Goal: Check status

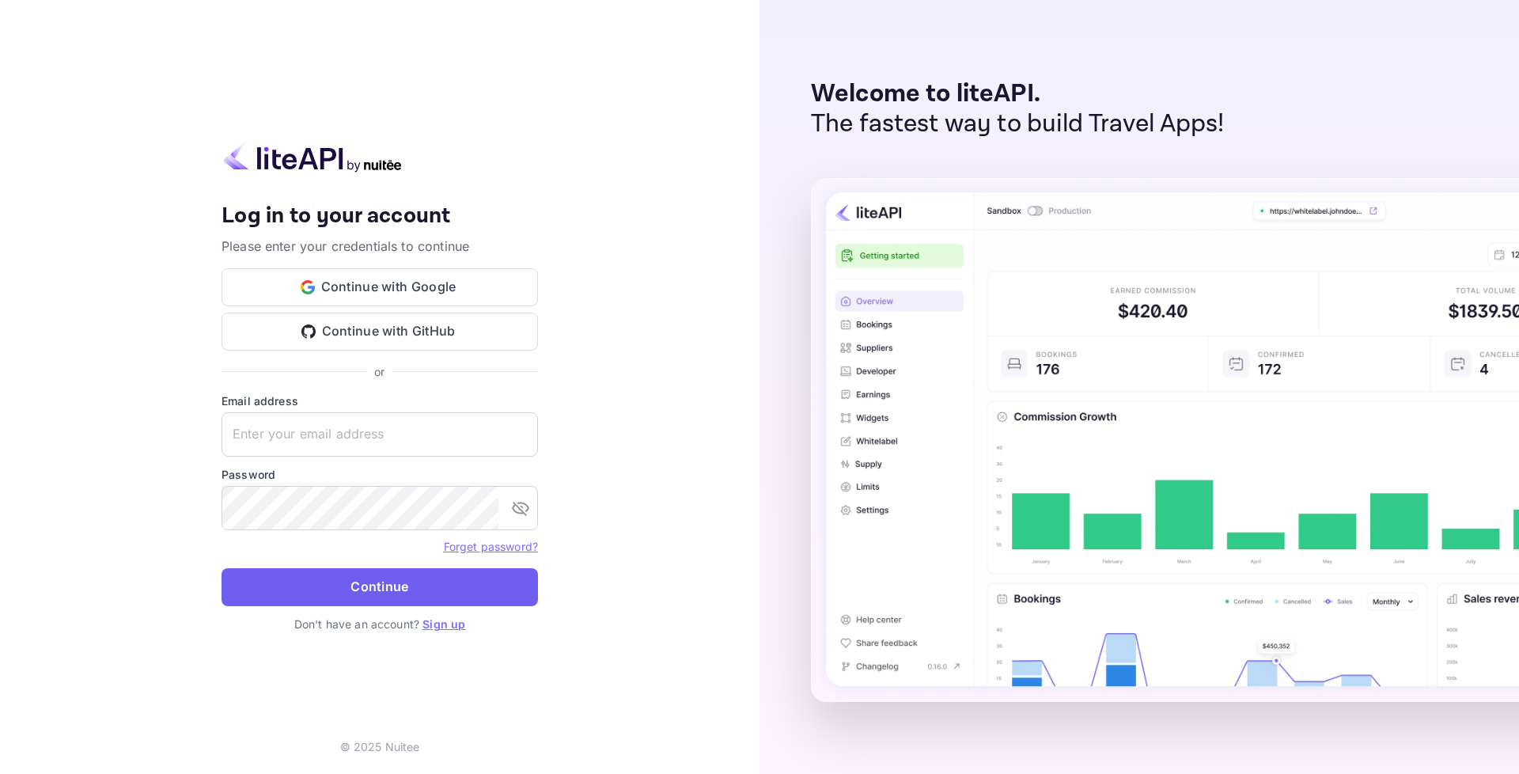
type input "[EMAIL_ADDRESS][DOMAIN_NAME]"
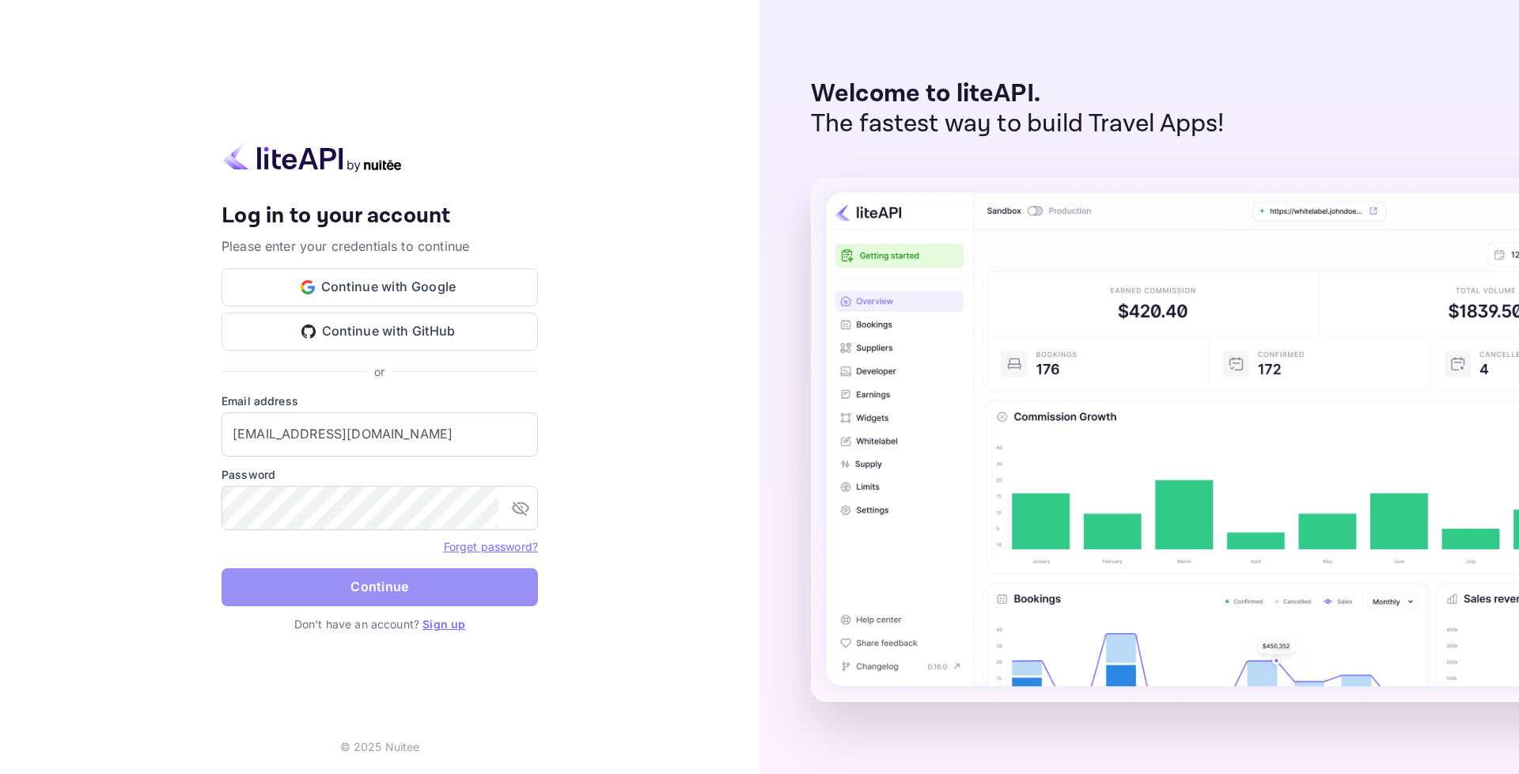
click at [393, 579] on button "Continue" at bounding box center [379, 587] width 316 height 38
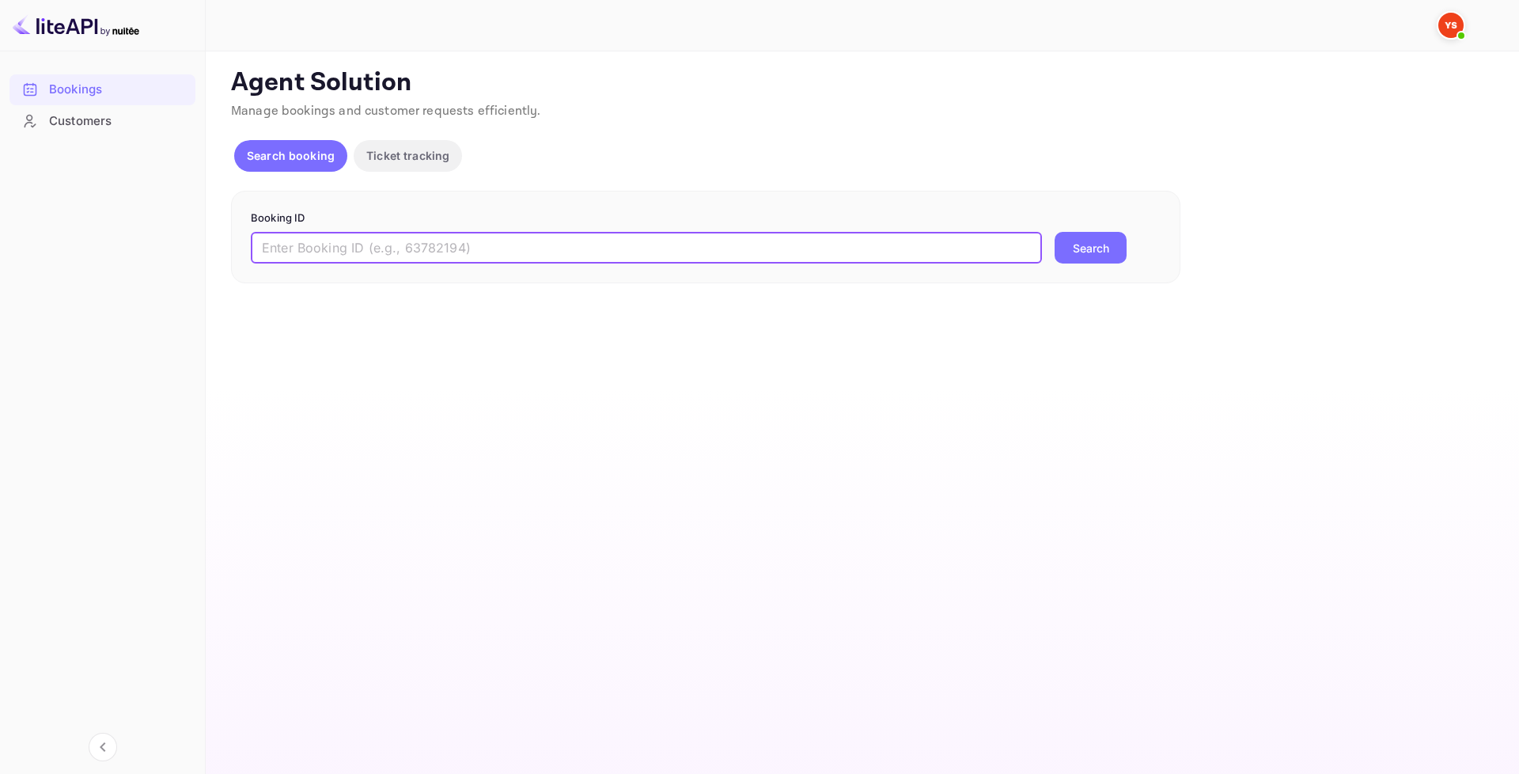
click at [491, 241] on input "text" at bounding box center [646, 248] width 791 height 32
paste input "7680889"
type input "7680889"
click at [1090, 246] on button "Search" at bounding box center [1090, 248] width 72 height 32
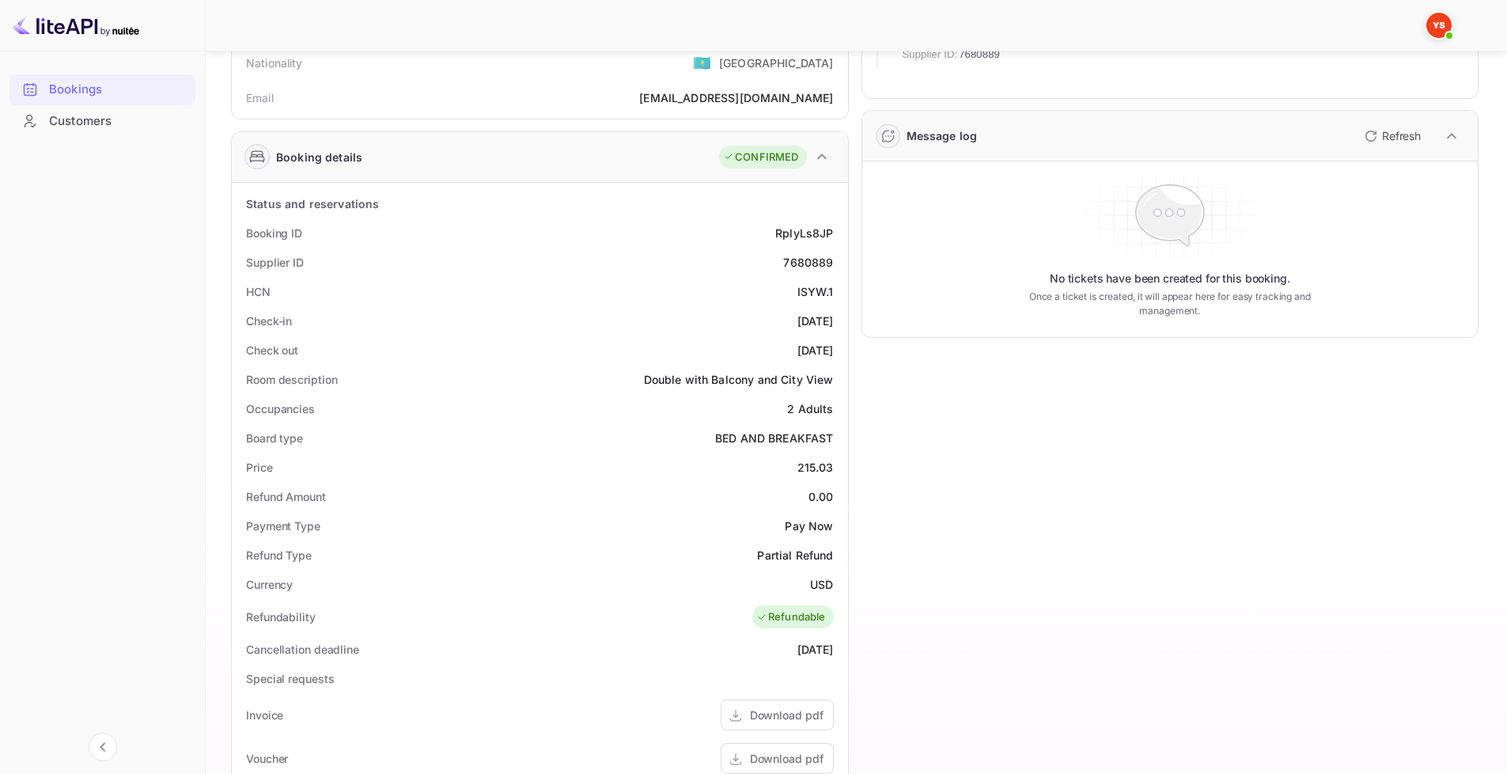
scroll to position [237, 0]
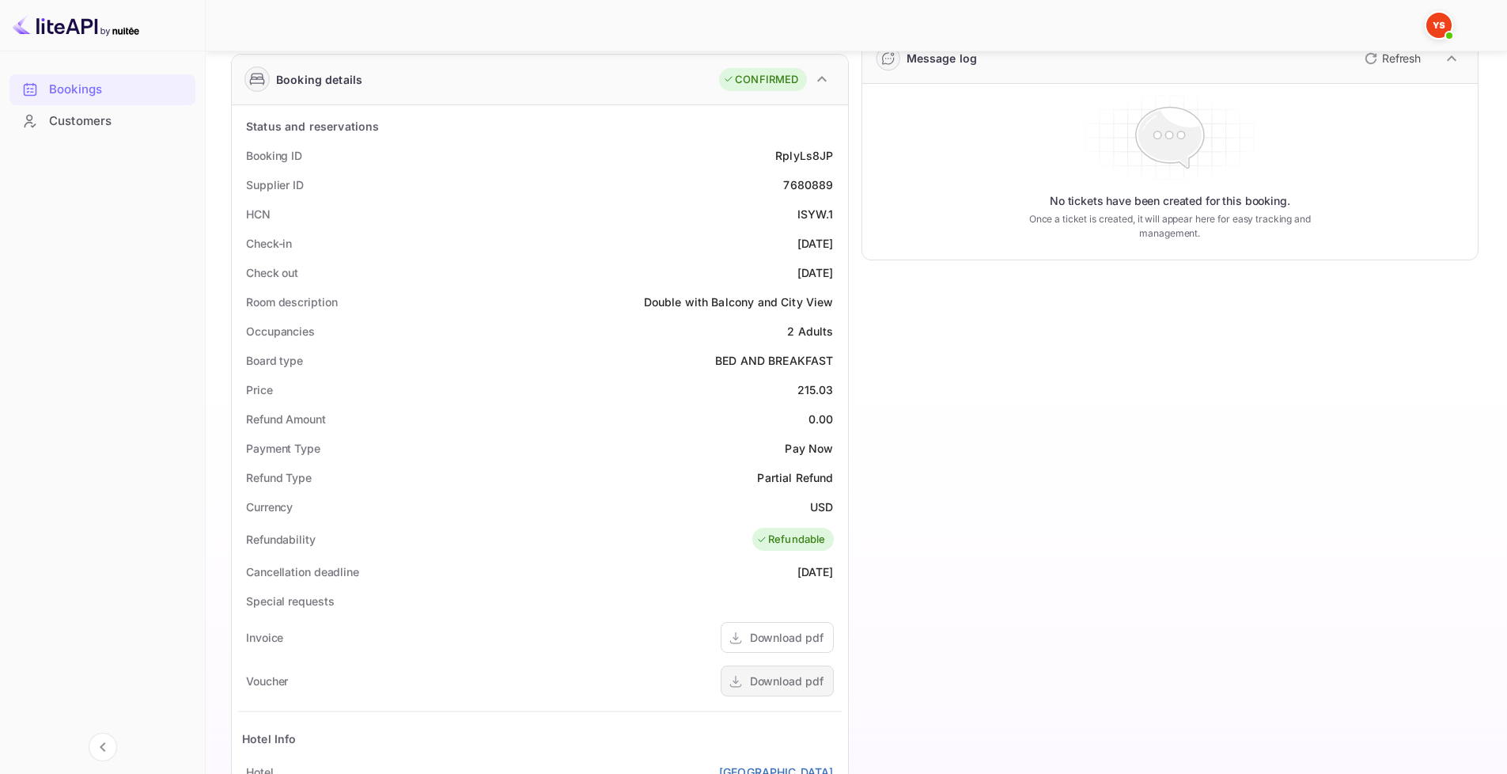
click at [783, 687] on div "Download pdf" at bounding box center [787, 680] width 74 height 17
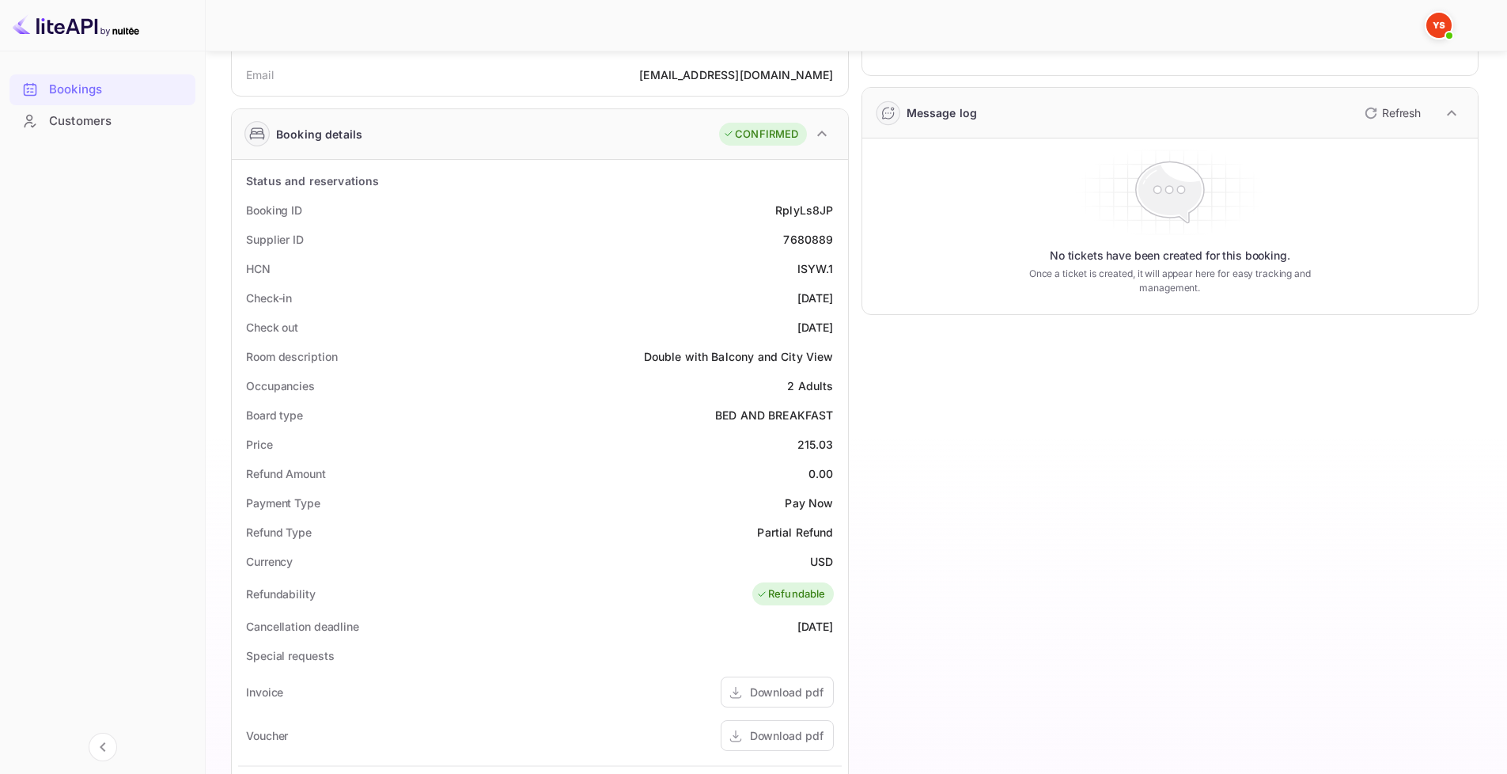
scroll to position [0, 0]
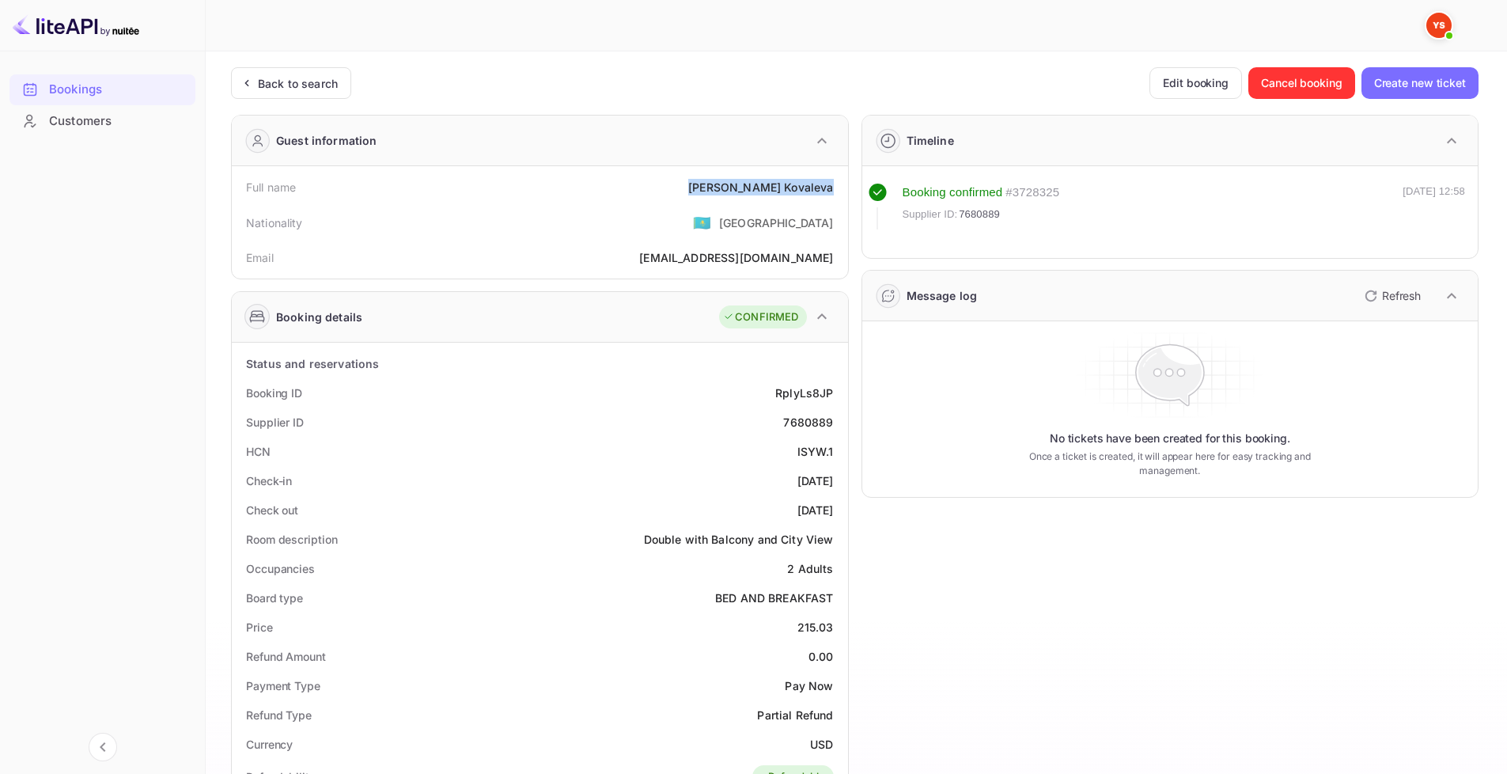
drag, startPoint x: 758, startPoint y: 185, endPoint x: 839, endPoint y: 180, distance: 81.6
click at [839, 180] on div "Full name [PERSON_NAME]" at bounding box center [540, 186] width 604 height 29
copy div "[PERSON_NAME]"
drag, startPoint x: 775, startPoint y: 396, endPoint x: 837, endPoint y: 388, distance: 62.2
click at [837, 388] on div "Booking ID RplyLs8JP" at bounding box center [540, 392] width 604 height 29
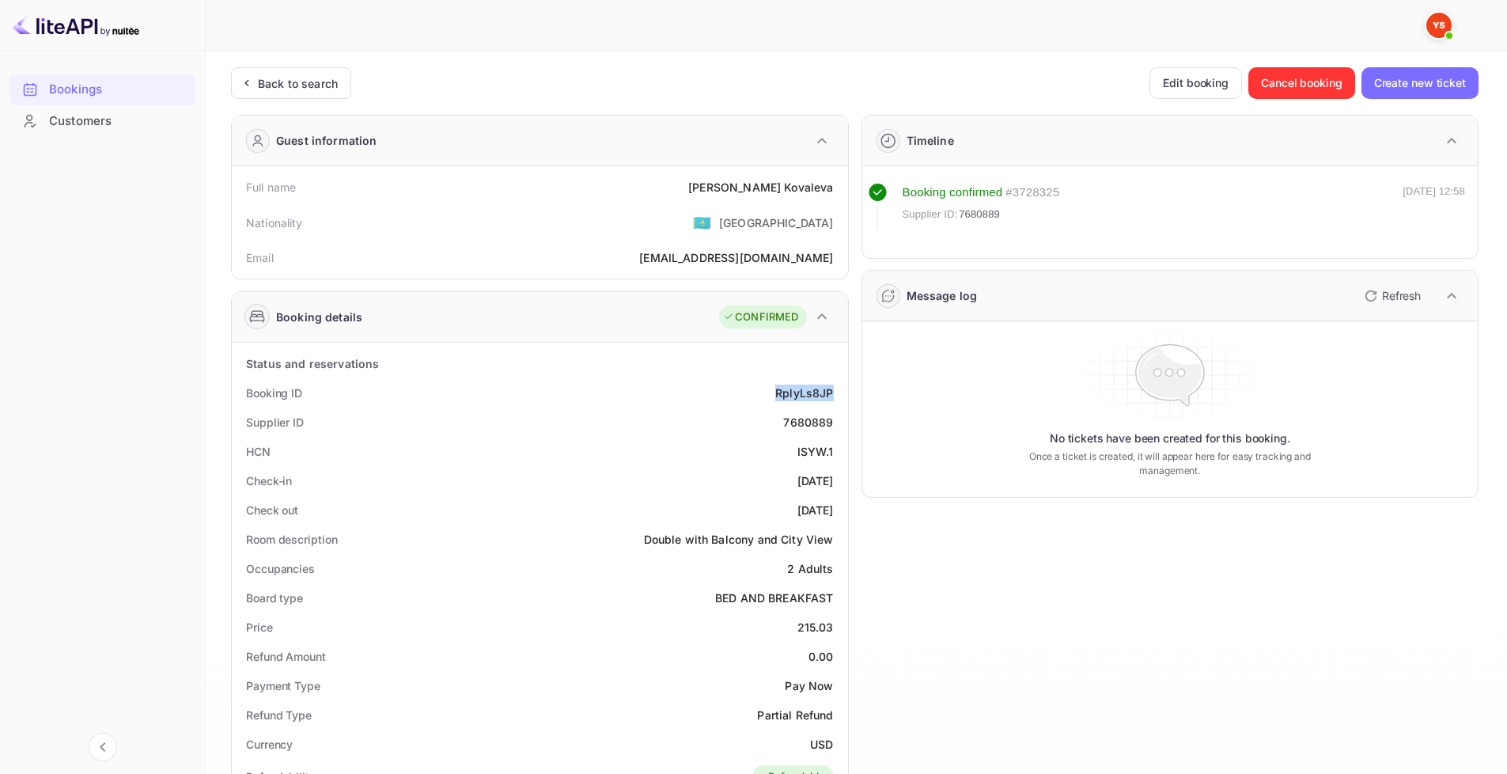
copy div "RplyLs8JP"
drag, startPoint x: 786, startPoint y: 422, endPoint x: 839, endPoint y: 419, distance: 53.8
click at [839, 419] on div "Supplier ID 7680889" at bounding box center [540, 421] width 604 height 29
copy div "7680889"
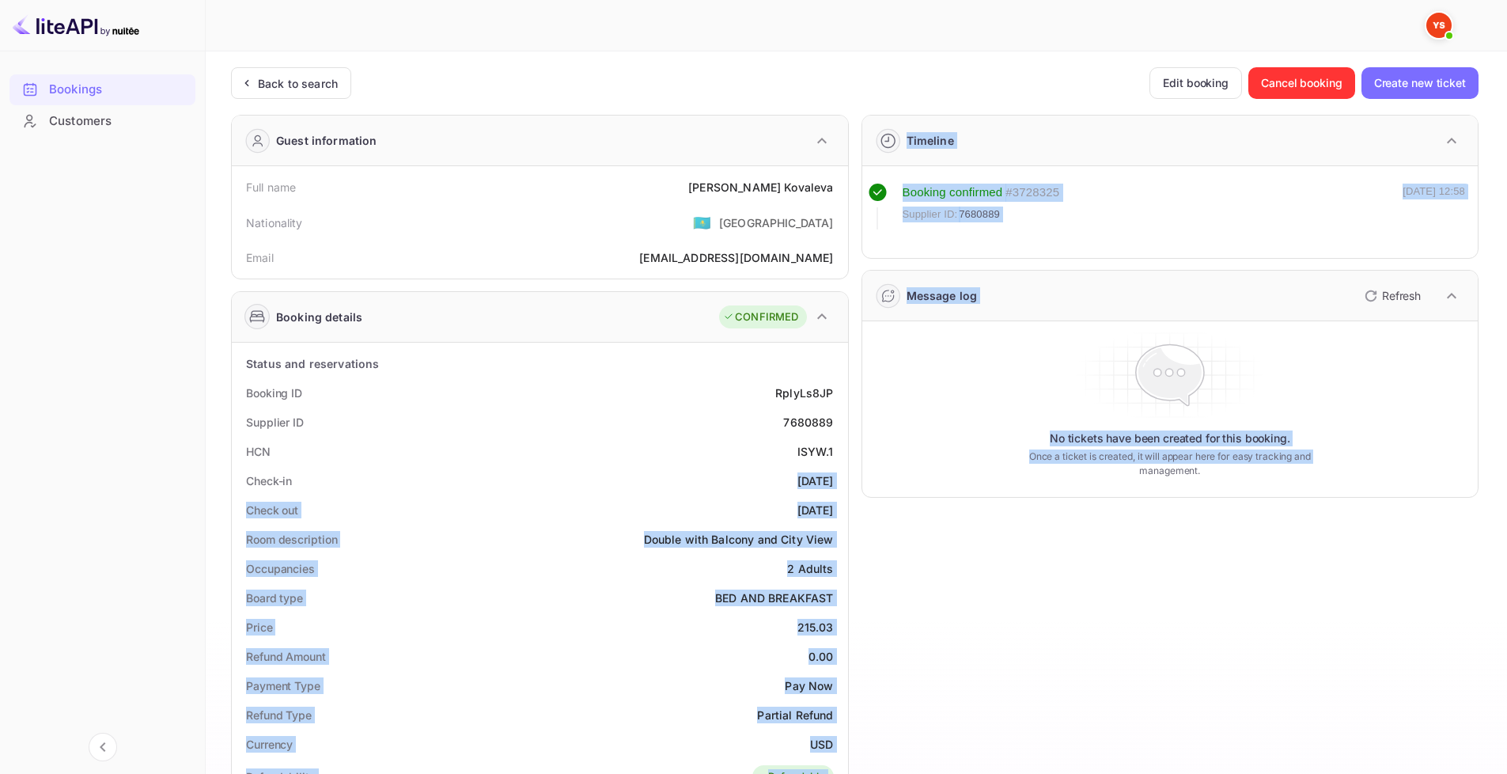
drag, startPoint x: 767, startPoint y: 483, endPoint x: 851, endPoint y: 481, distance: 84.7
click at [851, 481] on div "Guest information Full name [PERSON_NAME] Nationality 🇰🇿 [DEMOGRAPHIC_DATA] Ema…" at bounding box center [848, 678] width 1260 height 1153
click at [832, 498] on div "Check out [DATE]" at bounding box center [540, 509] width 604 height 29
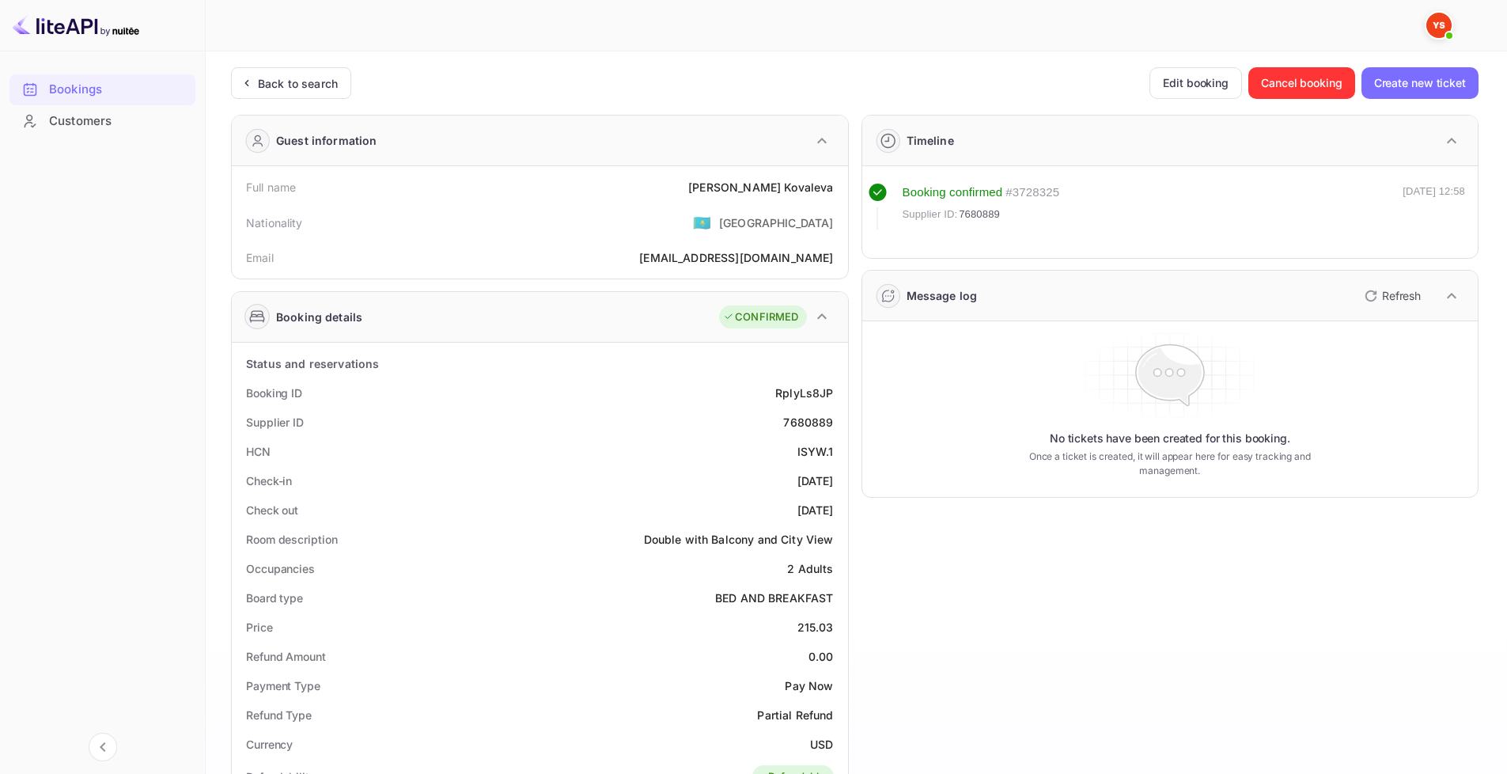
drag, startPoint x: 772, startPoint y: 480, endPoint x: 835, endPoint y: 478, distance: 62.5
click at [835, 478] on div "Check-in [DATE]" at bounding box center [540, 480] width 604 height 29
copy div "[DATE]"
drag, startPoint x: 774, startPoint y: 509, endPoint x: 834, endPoint y: 510, distance: 60.1
click at [834, 510] on div "Check out [DATE]" at bounding box center [540, 509] width 604 height 29
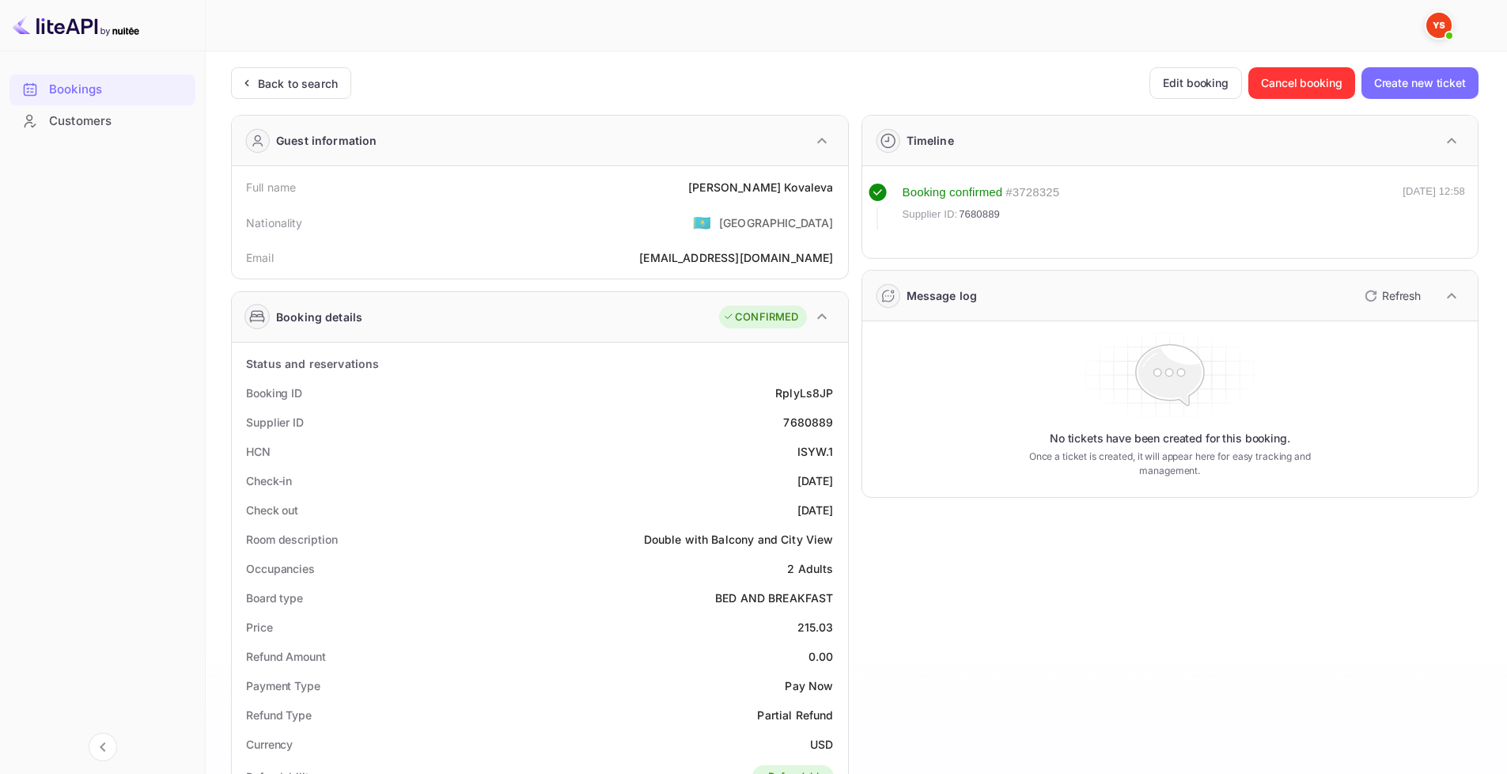
copy div "[DATE]"
click at [921, 570] on div "Timeline Booking confirmed # 3728325 Supplier ID: 7680889 [DATE] 12:58 Message …" at bounding box center [1164, 678] width 630 height 1153
